Goal: Transaction & Acquisition: Purchase product/service

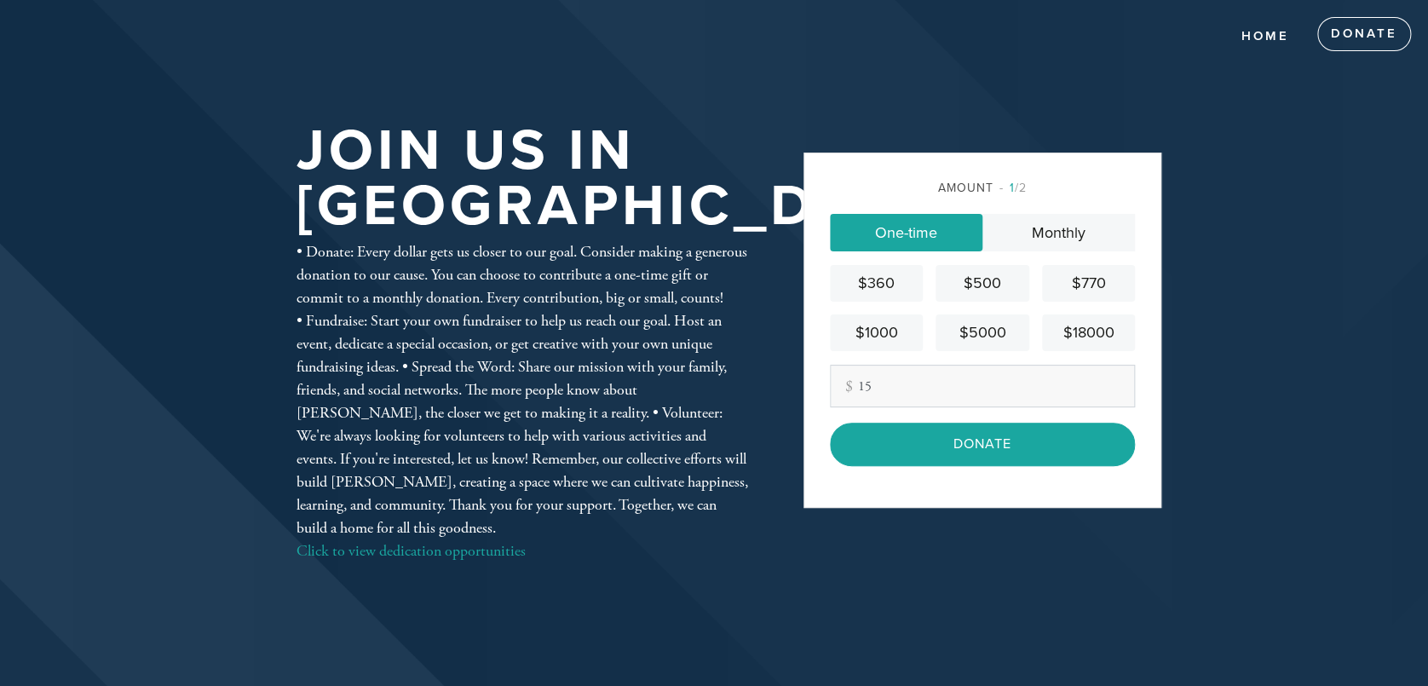
type input "1"
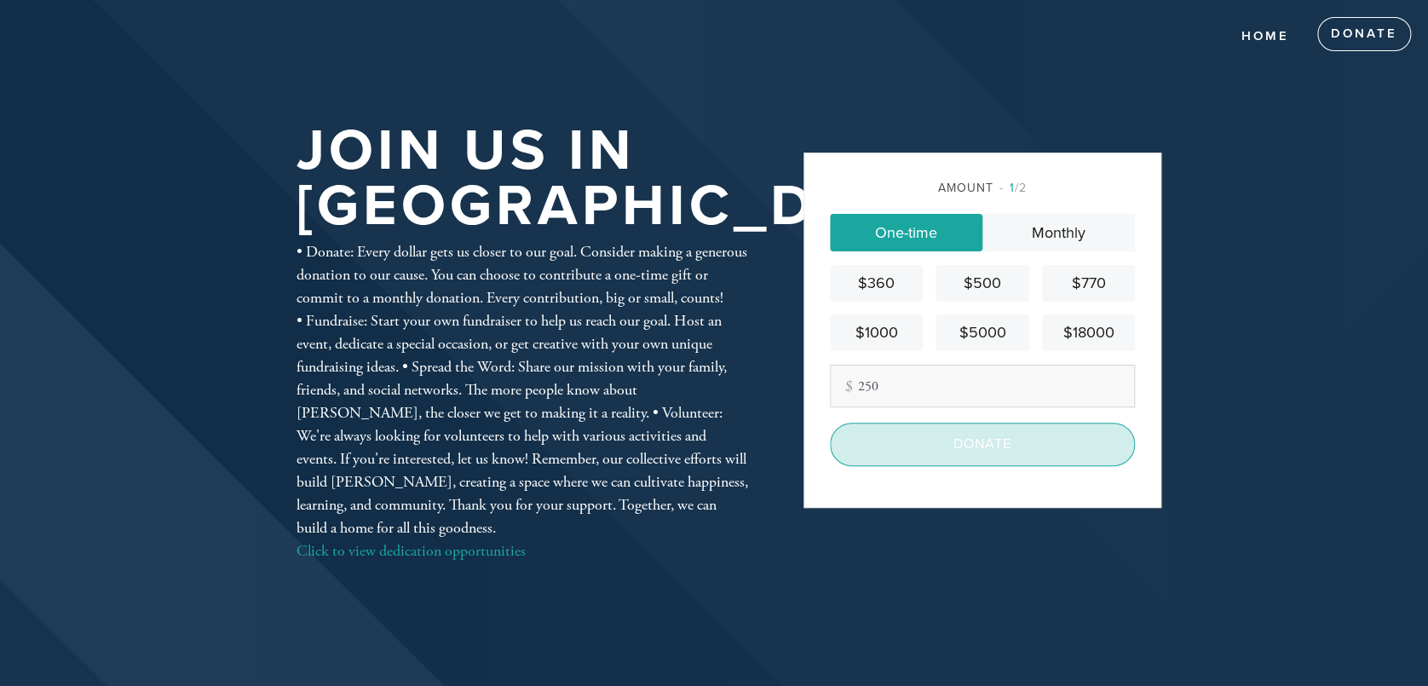
type input "250"
click at [1048, 450] on input "Donate" at bounding box center [982, 443] width 305 height 43
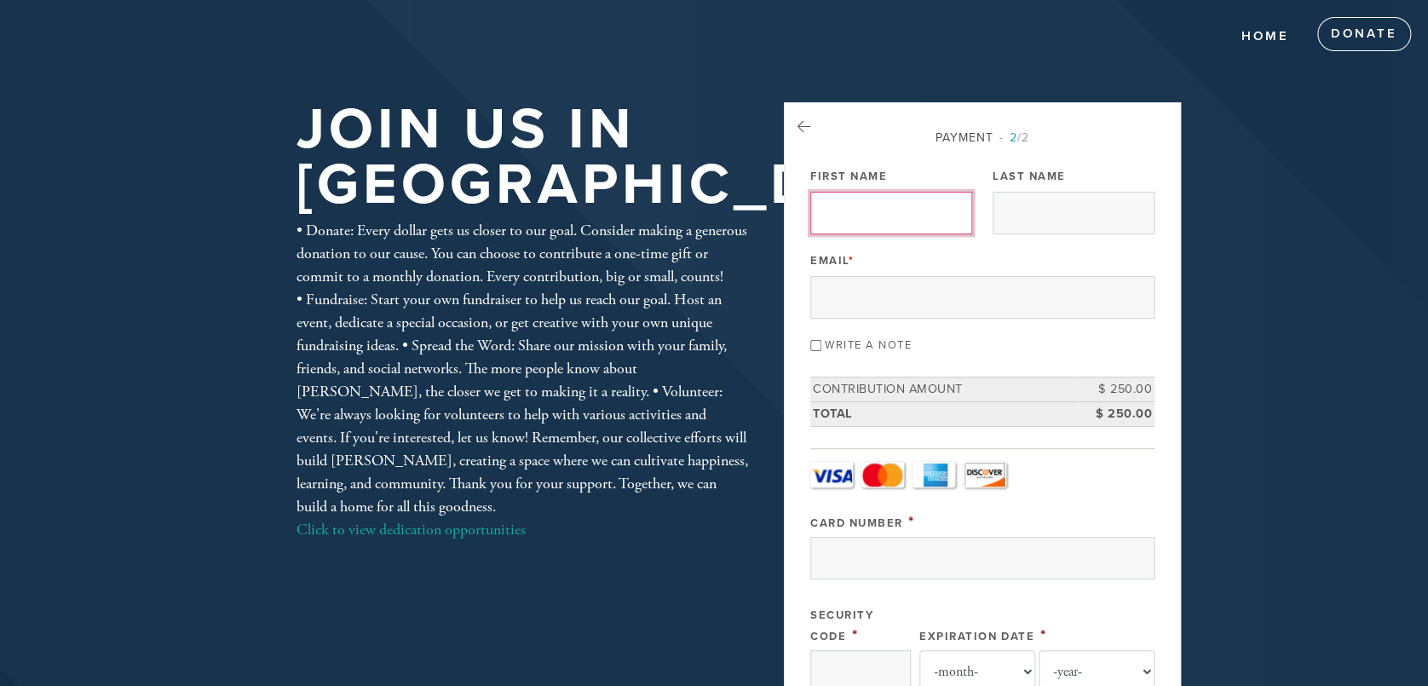
click at [882, 216] on input "First Name" at bounding box center [891, 213] width 162 height 43
type input "Yarden"
type input "[PERSON_NAME]"
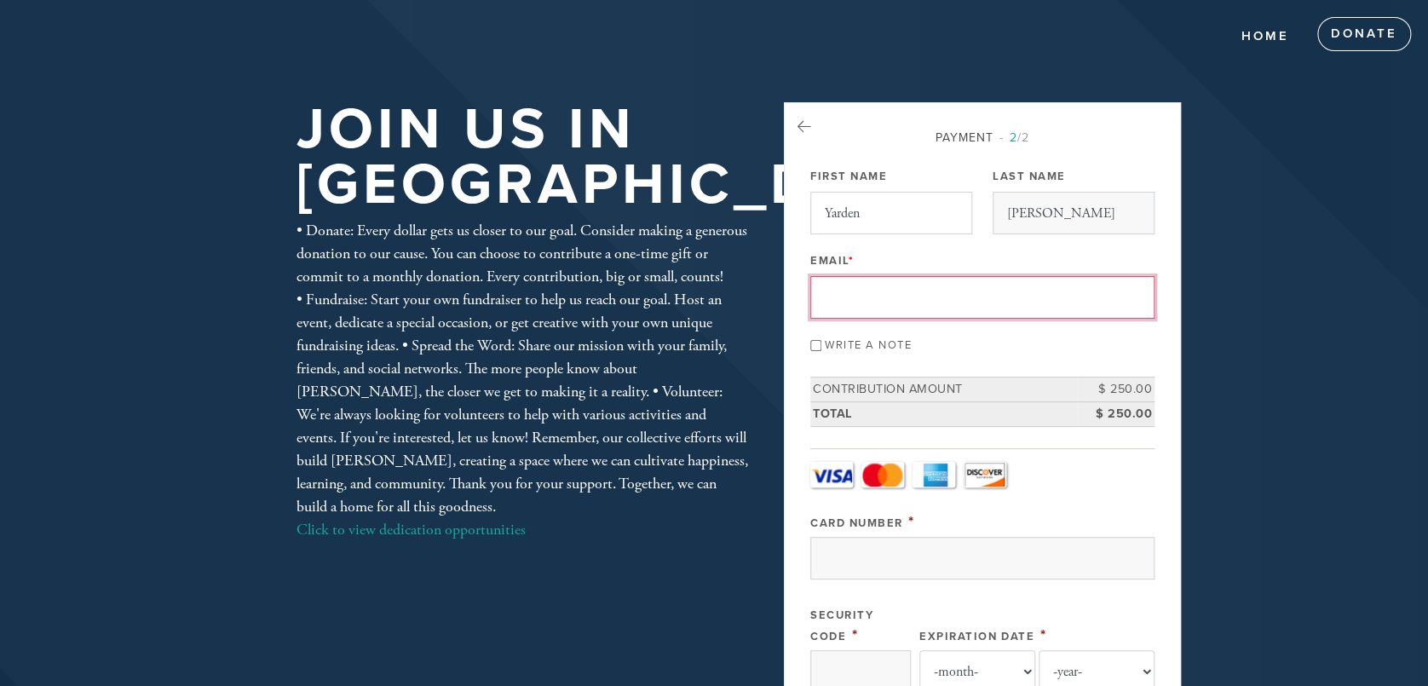
type input "[EMAIL_ADDRESS][DOMAIN_NAME]"
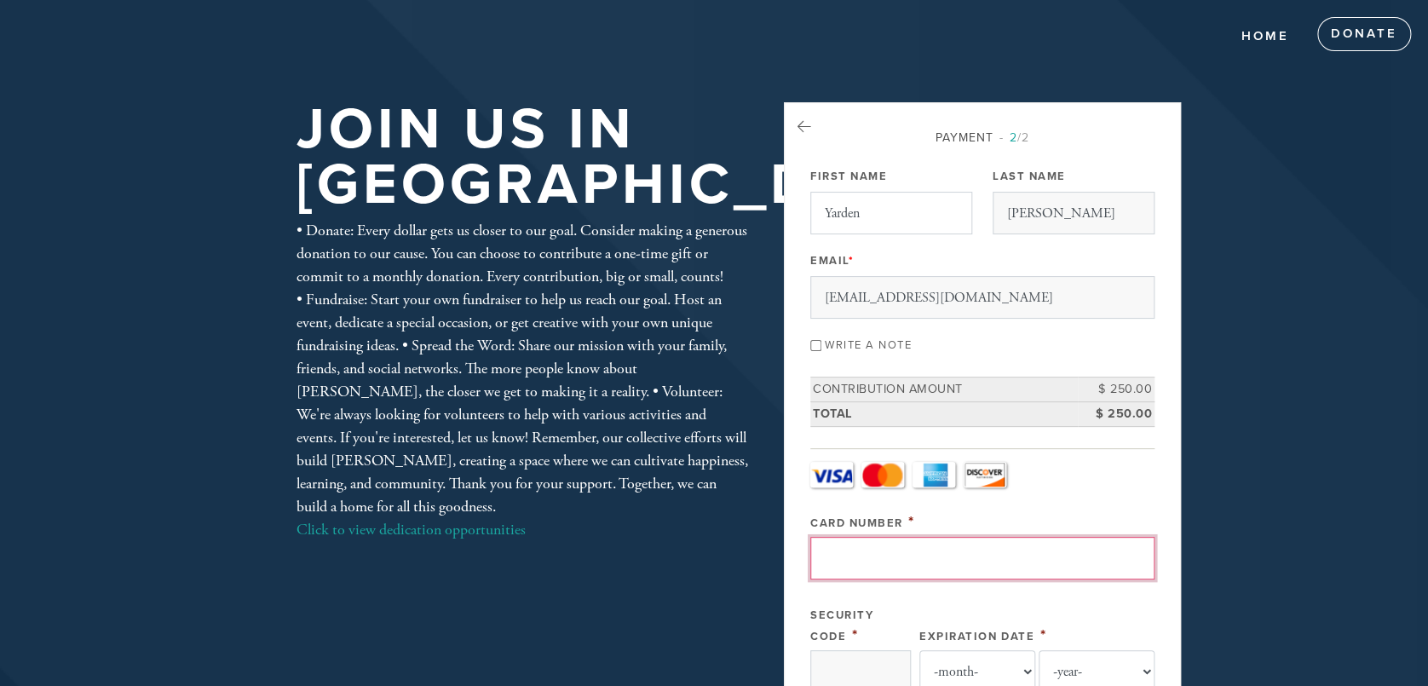
type input "4845880034852386"
type input "363"
select select "1"
select select "2028"
type input "Yarden"
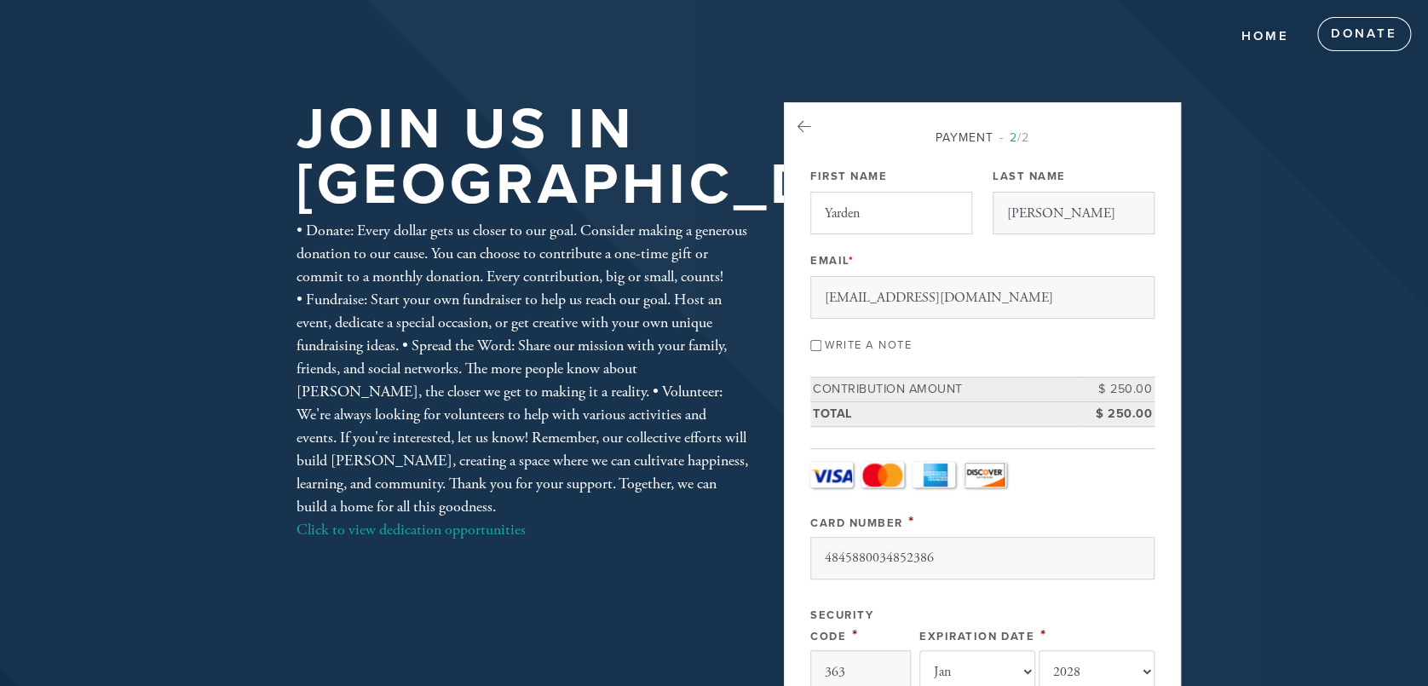
type input "[PERSON_NAME]"
type input "[STREET_ADDRESS]"
type input "[GEOGRAPHIC_DATA]"
type input "90035"
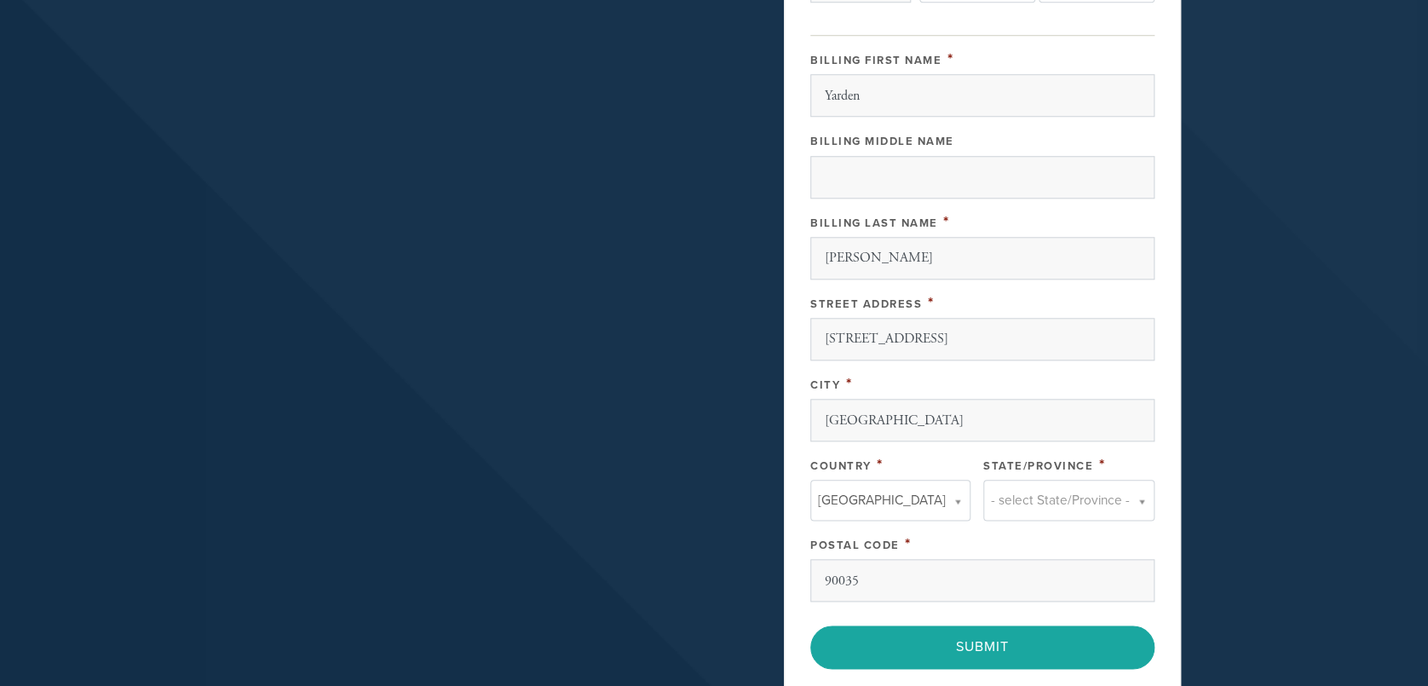
scroll to position [710, 0]
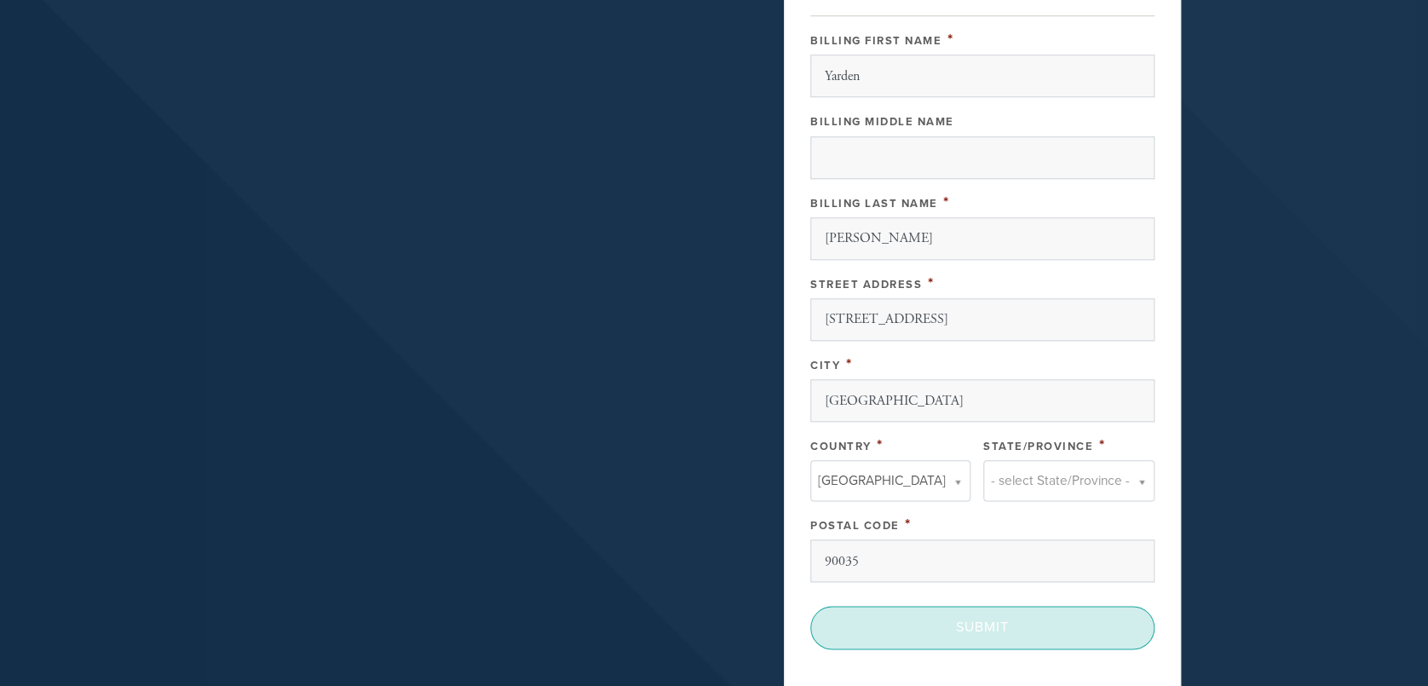
click at [1013, 615] on input "Submit" at bounding box center [982, 627] width 344 height 43
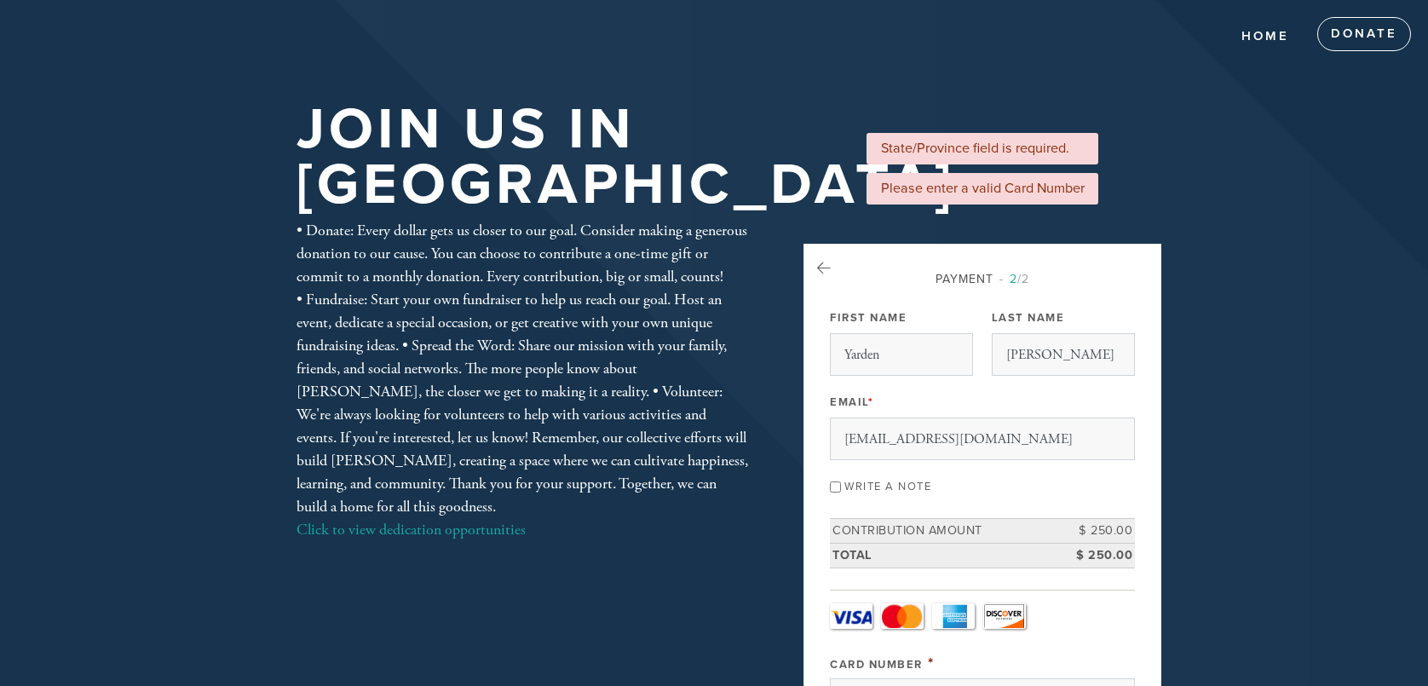
select select "1"
select select "2028"
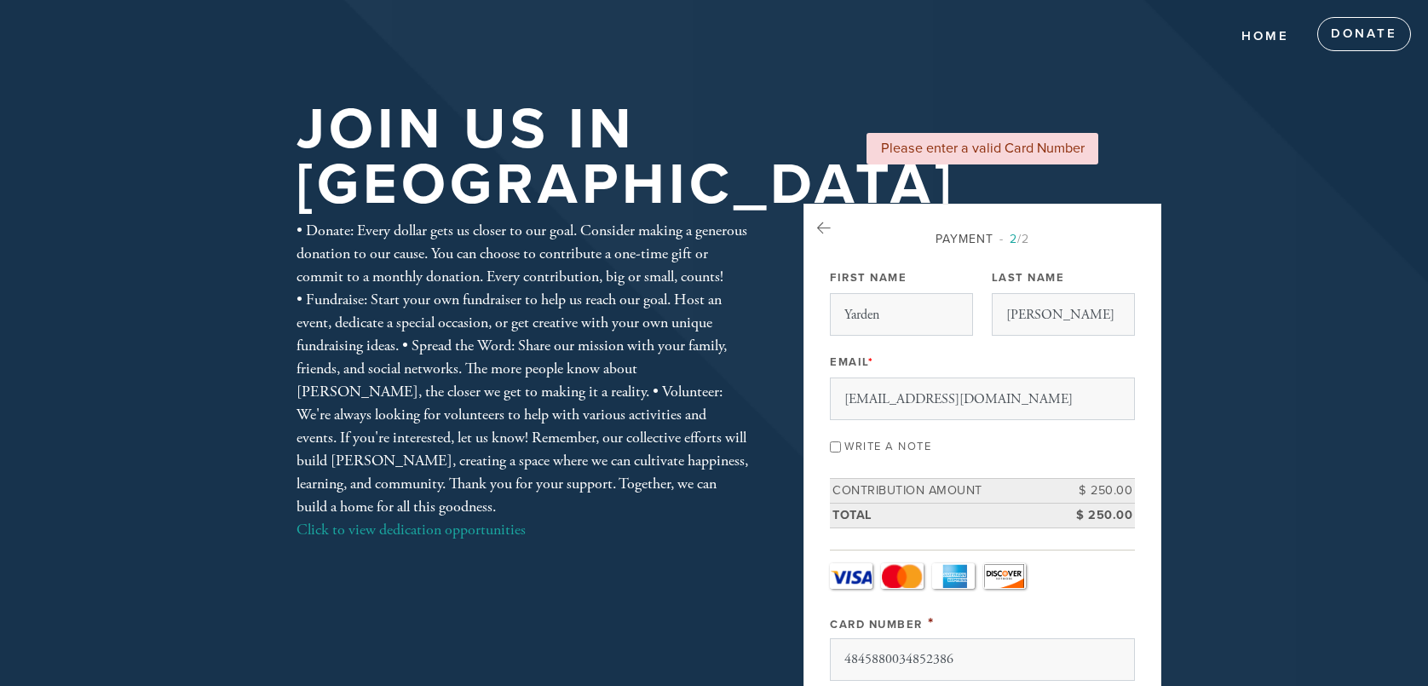
select select "1"
select select "2028"
click at [980, 638] on input "4845880034852386" at bounding box center [982, 659] width 305 height 43
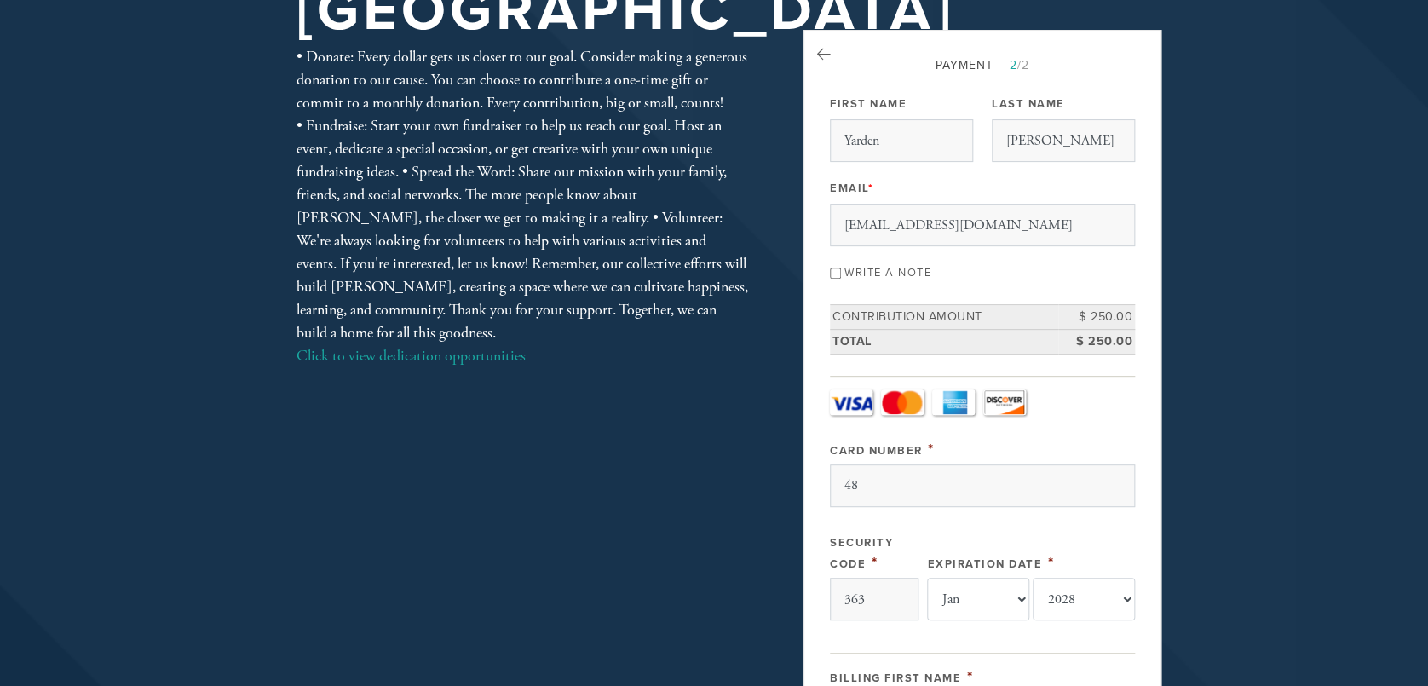
type input "4"
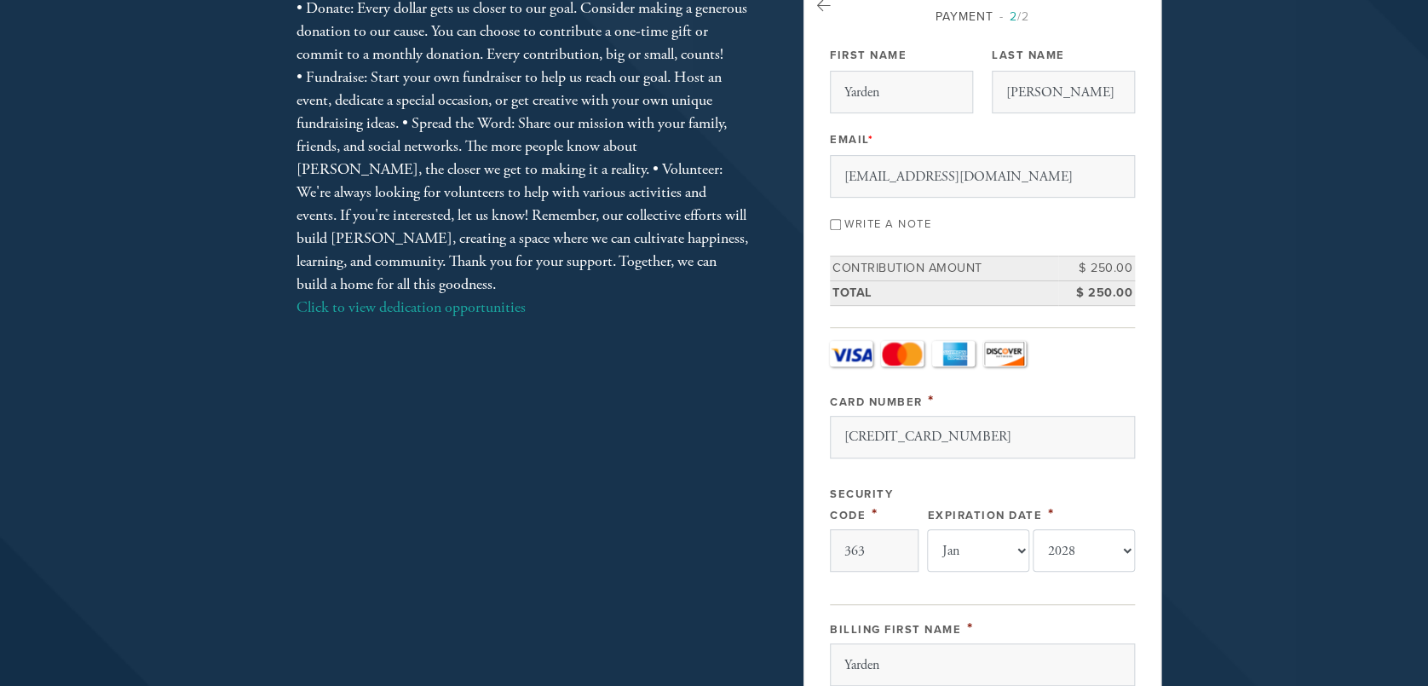
scroll to position [225, 0]
type input "[CREDIT_CARD_NUMBER]"
click at [906, 555] on input "363" at bounding box center [874, 547] width 89 height 43
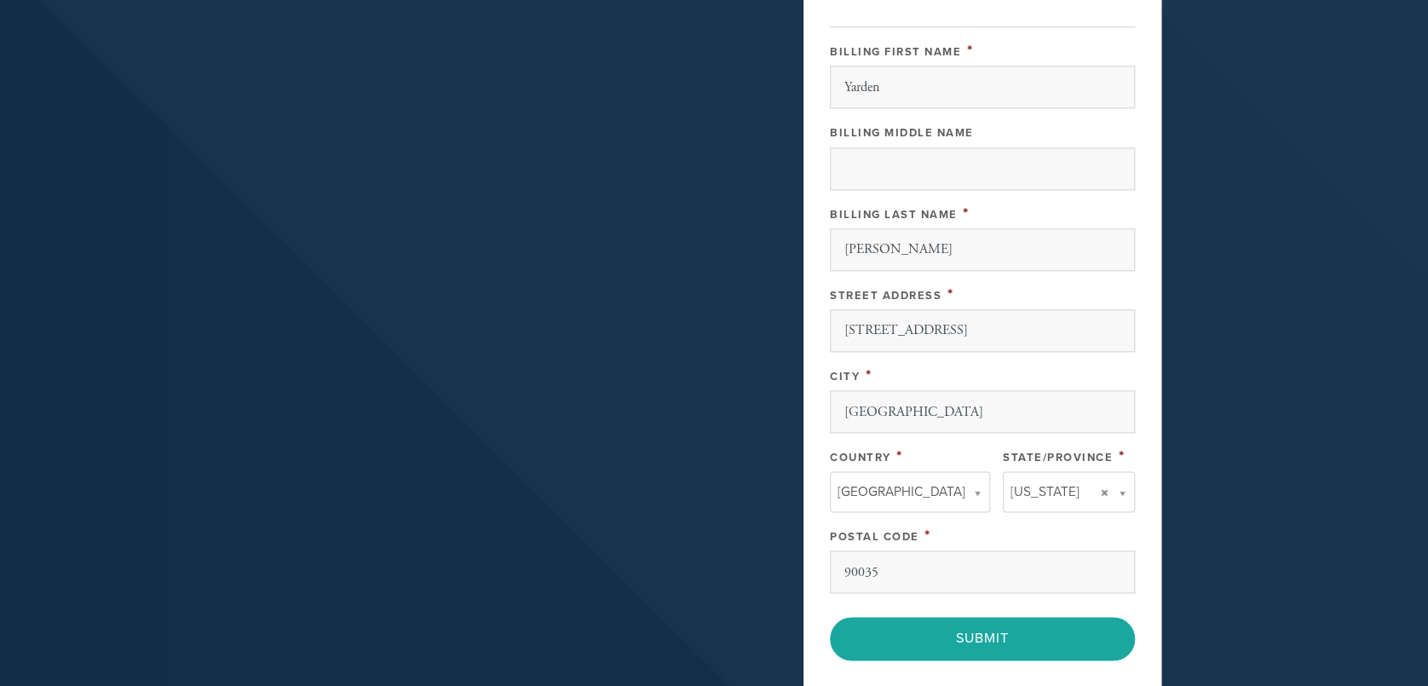
scroll to position [807, 0]
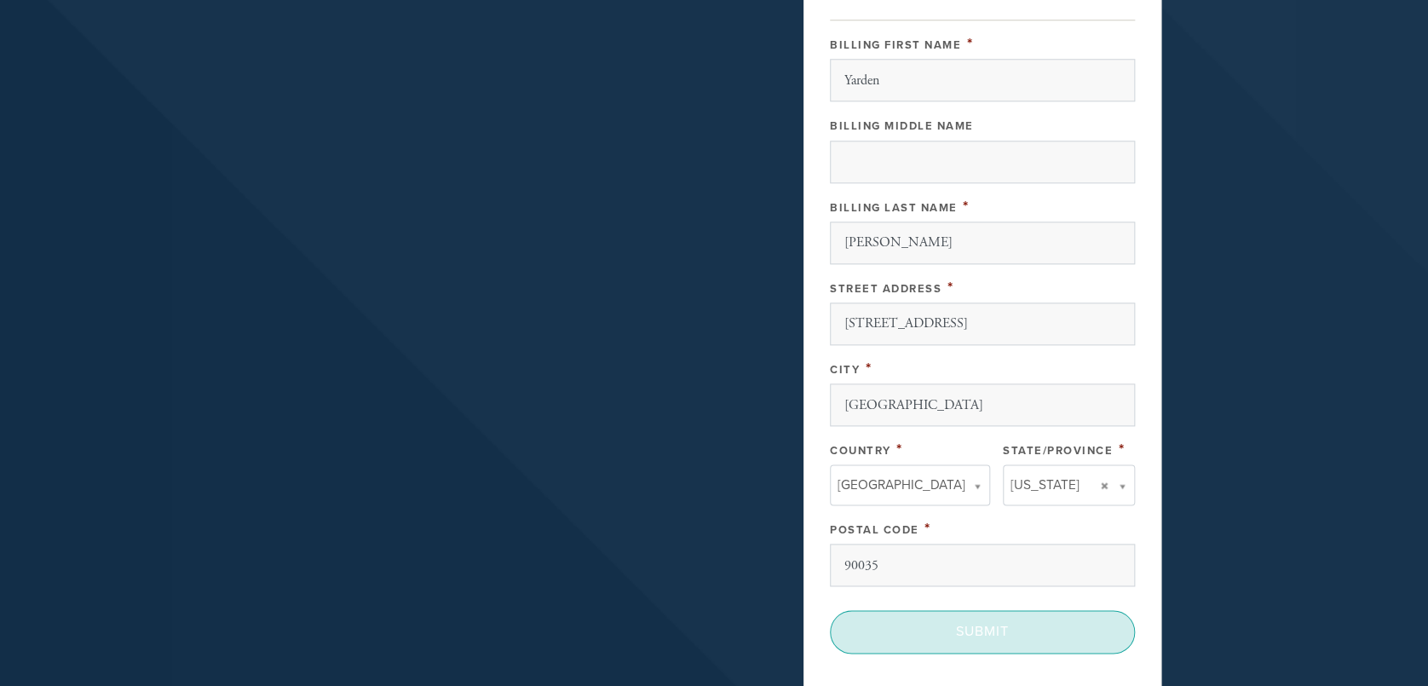
click at [1021, 627] on input "Submit" at bounding box center [982, 631] width 305 height 43
